Goal: Check status: Check status

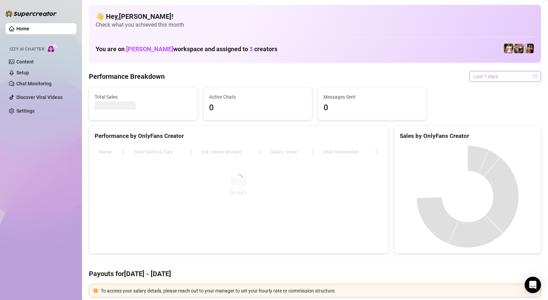
click at [503, 80] on span "Last 7 days" at bounding box center [504, 76] width 63 height 10
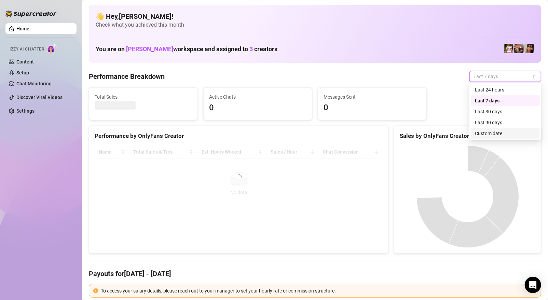
click at [485, 134] on div "Custom date" at bounding box center [504, 134] width 61 height 8
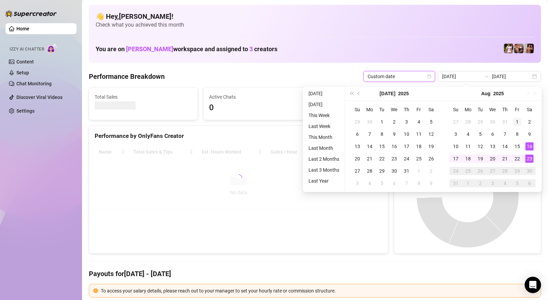
type input "[DATE]"
click at [515, 119] on div "1" at bounding box center [517, 122] width 8 height 8
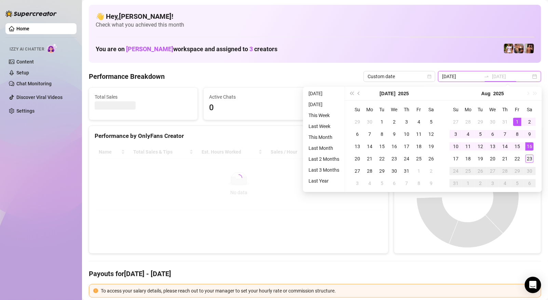
type input "[DATE]"
click at [526, 157] on div "23" at bounding box center [529, 159] width 8 height 8
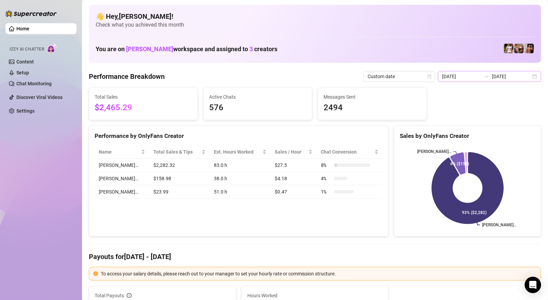
click at [533, 76] on div "[DATE] [DATE]" at bounding box center [489, 76] width 103 height 11
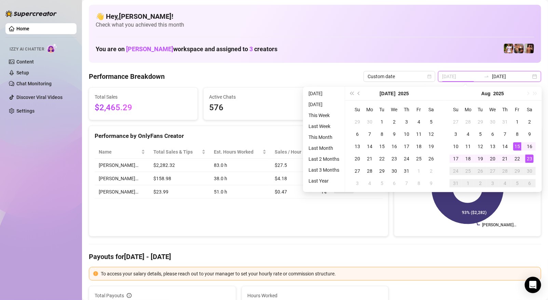
type input "[DATE]"
click at [525, 159] on div "23" at bounding box center [529, 159] width 8 height 8
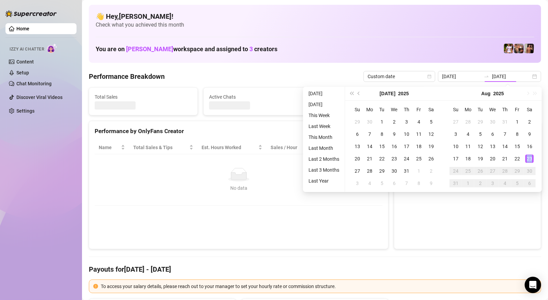
type input "[DATE]"
